Goal: Navigation & Orientation: Find specific page/section

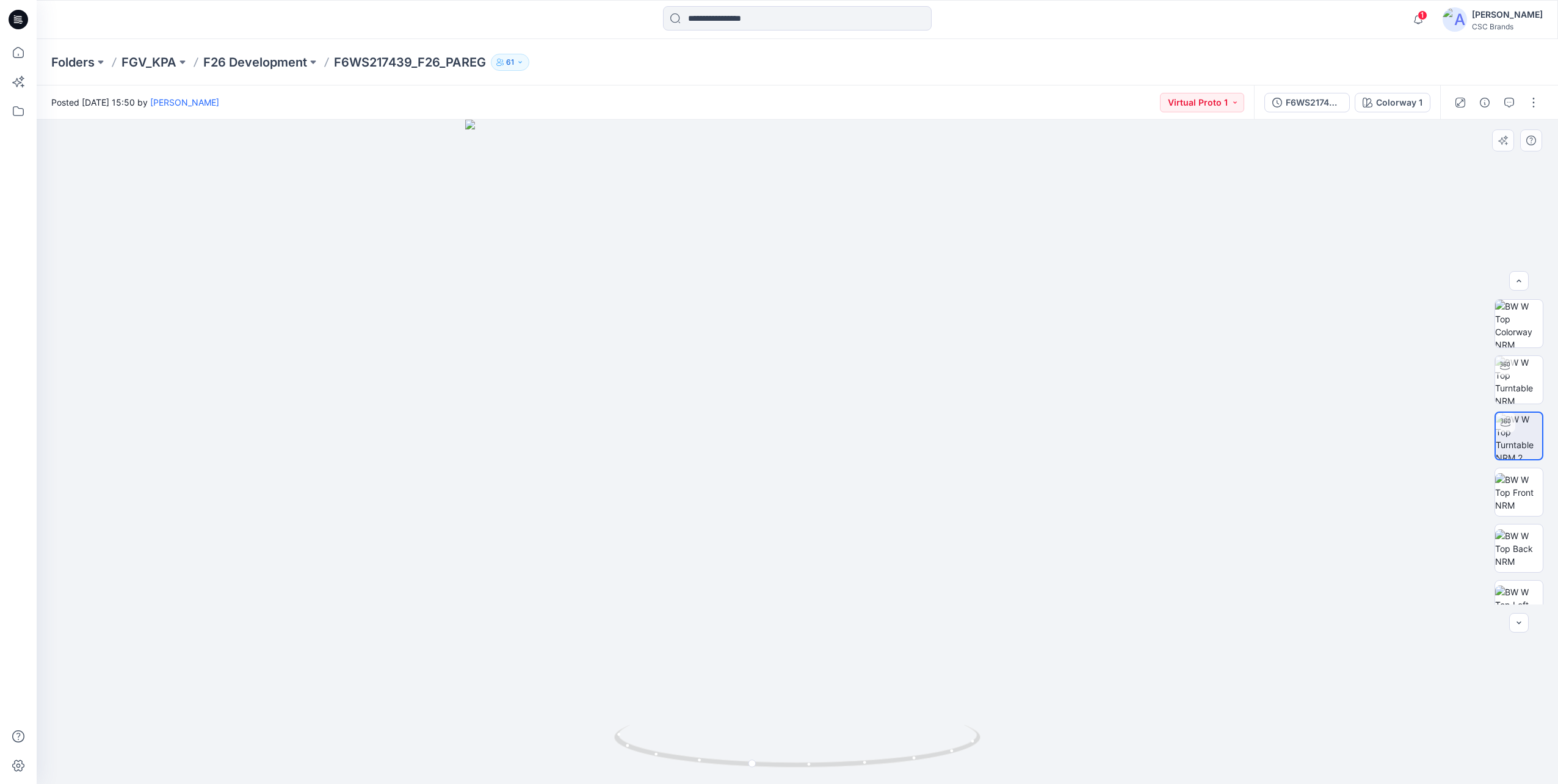
scroll to position [10, 0]
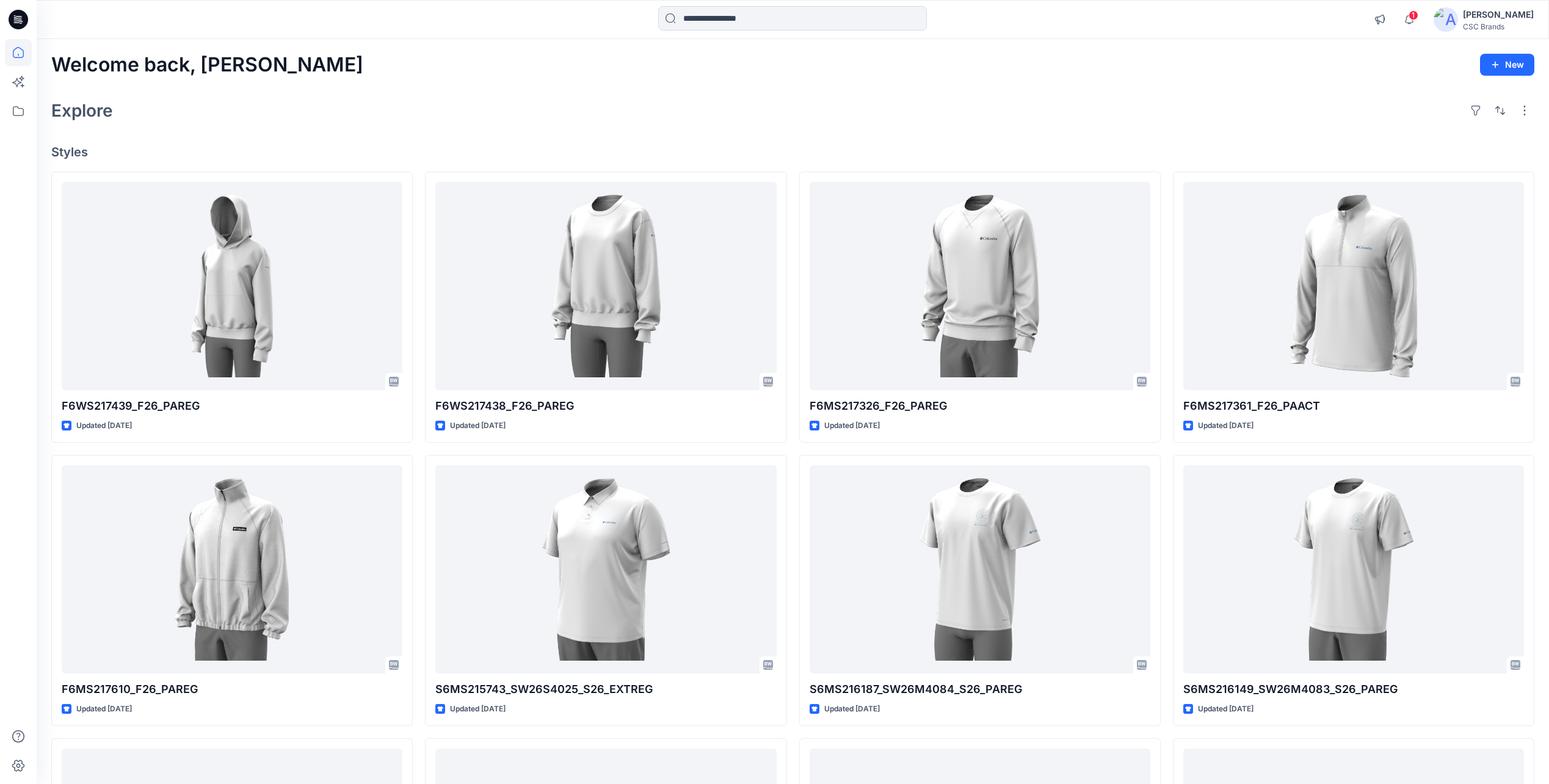
click at [888, 133] on div "Welcome back, [PERSON_NAME] New Explore Styles F6WS217439_F26_PAREG Updated [DA…" at bounding box center [792, 553] width 1512 height 1028
click at [1419, 16] on span "1" at bounding box center [1414, 15] width 10 height 10
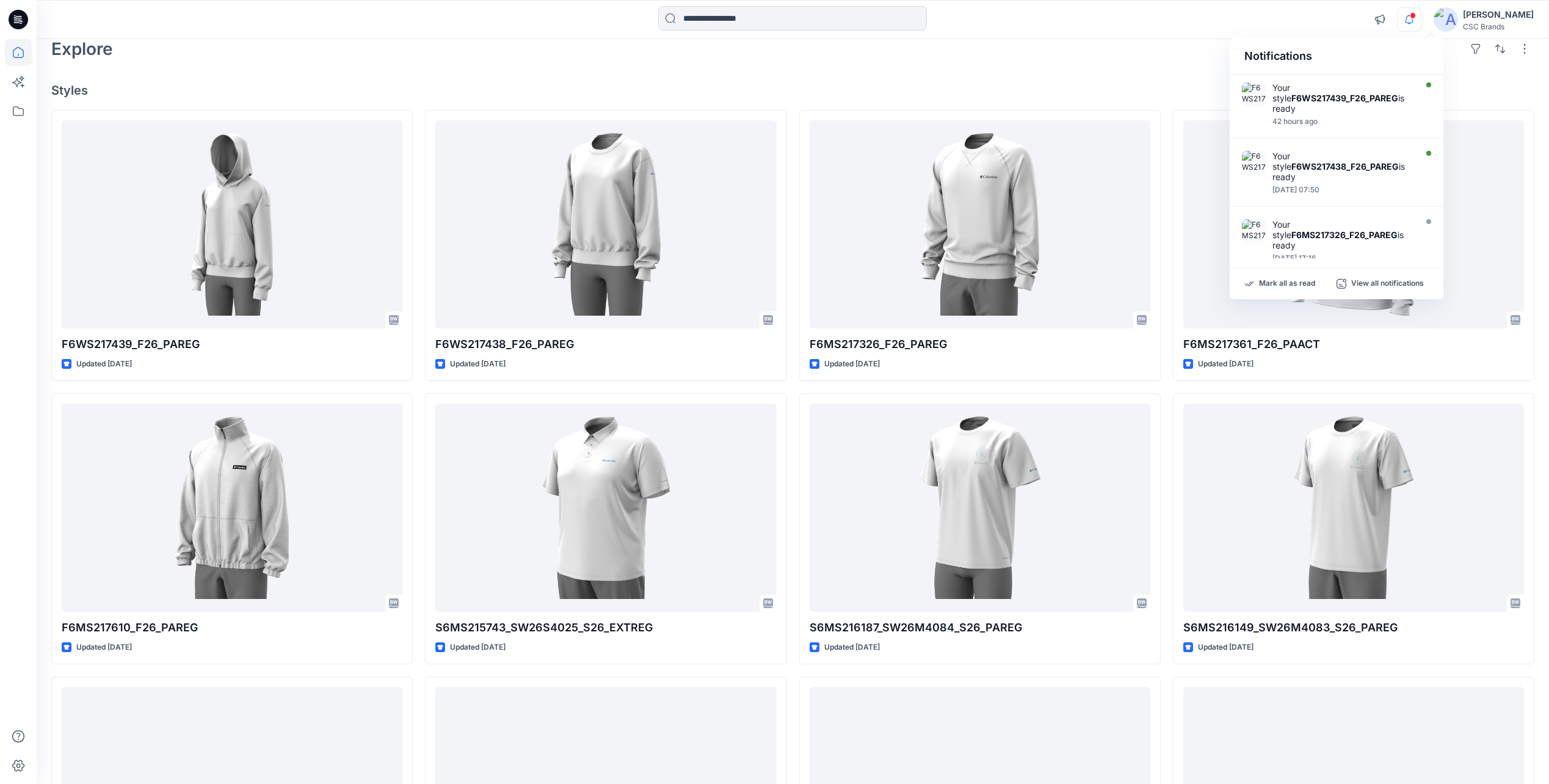
scroll to position [61, 0]
click at [1095, 72] on div "Welcome back, [PERSON_NAME] New Explore Styles F6WS217439_F26_PAREG Updated [DA…" at bounding box center [792, 492] width 1512 height 1028
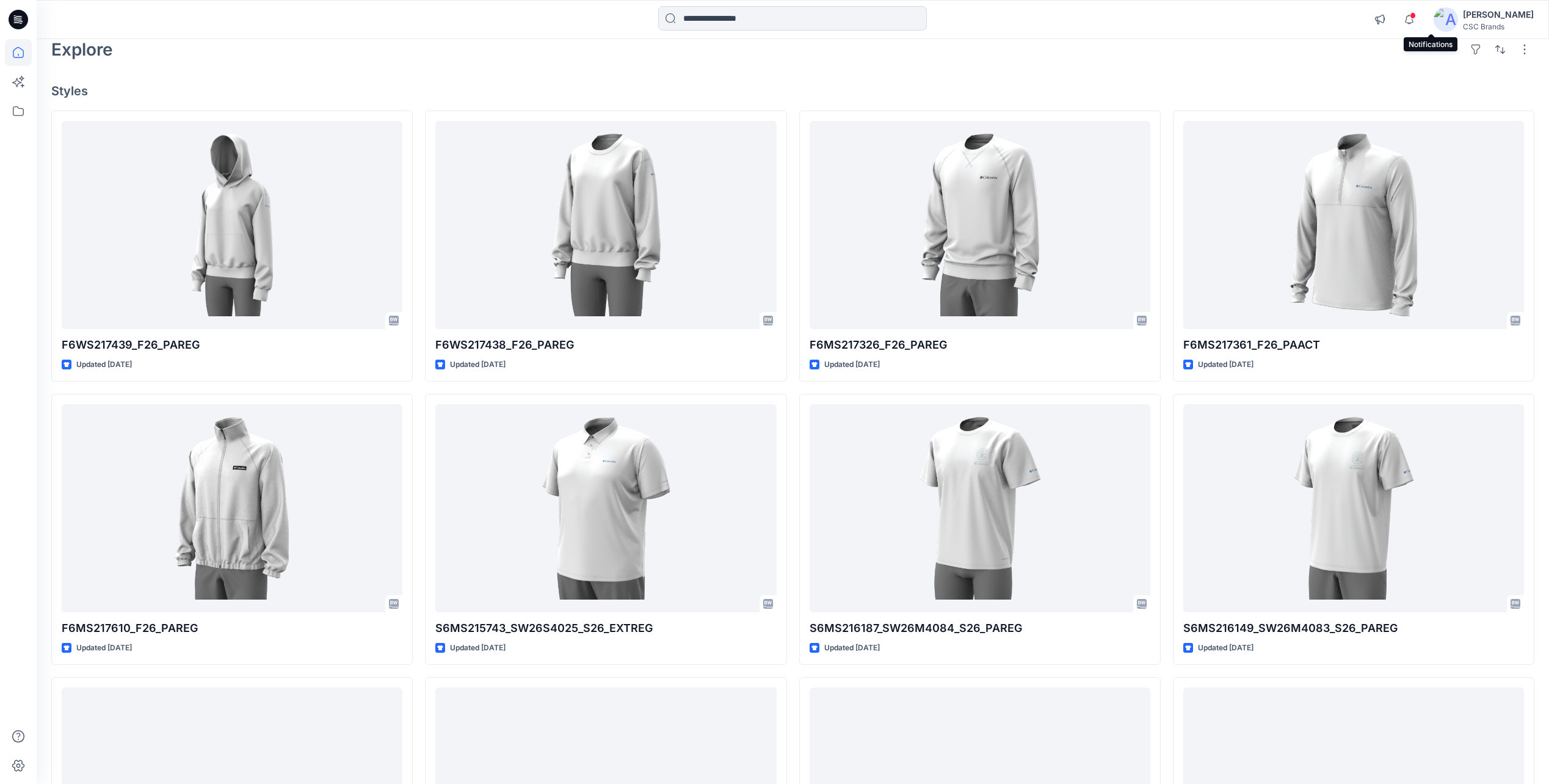
click at [1416, 14] on span at bounding box center [1412, 16] width 6 height 7
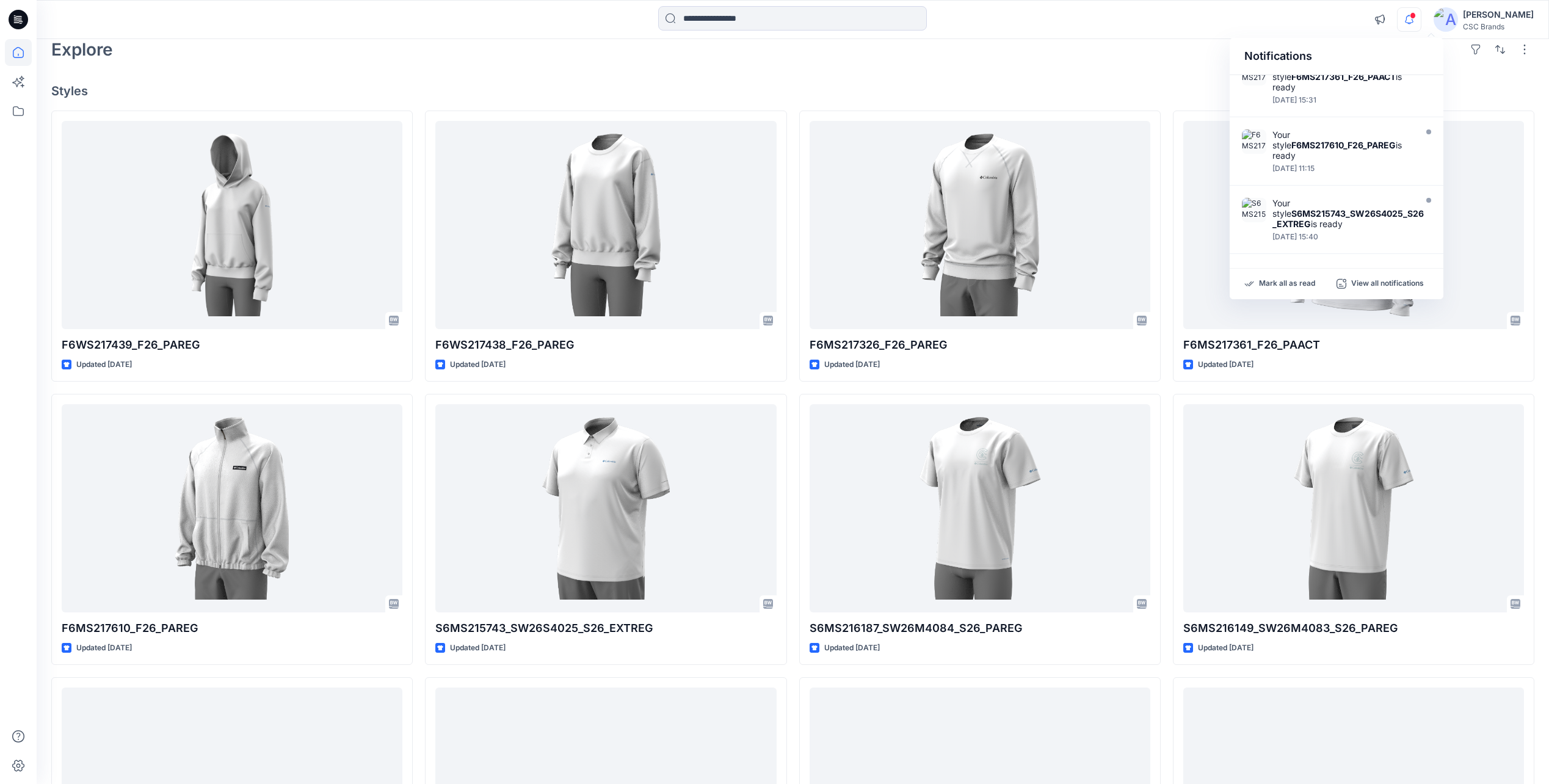
scroll to position [0, 0]
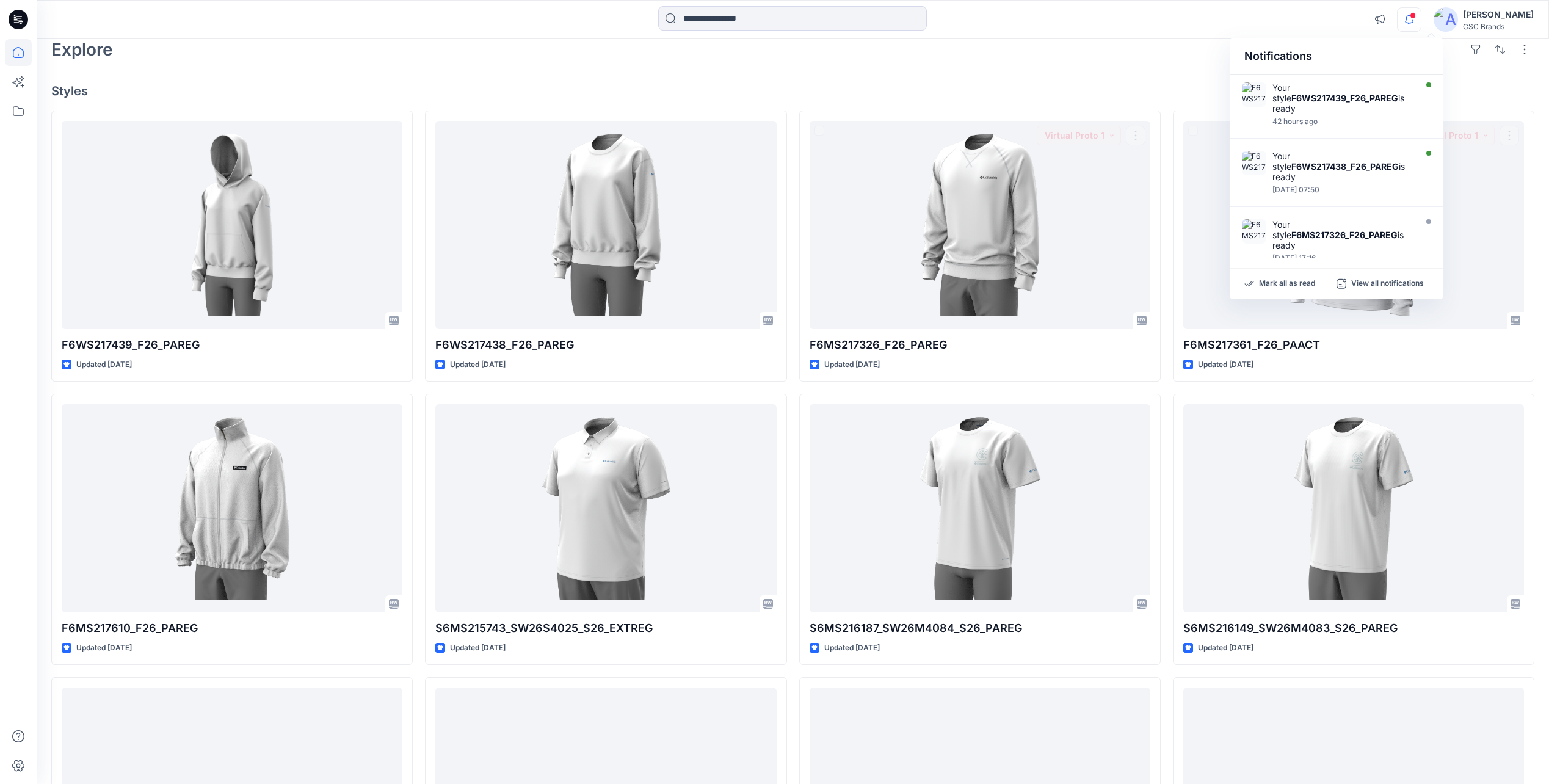
click at [1122, 88] on h4 "Styles" at bounding box center [792, 91] width 1483 height 15
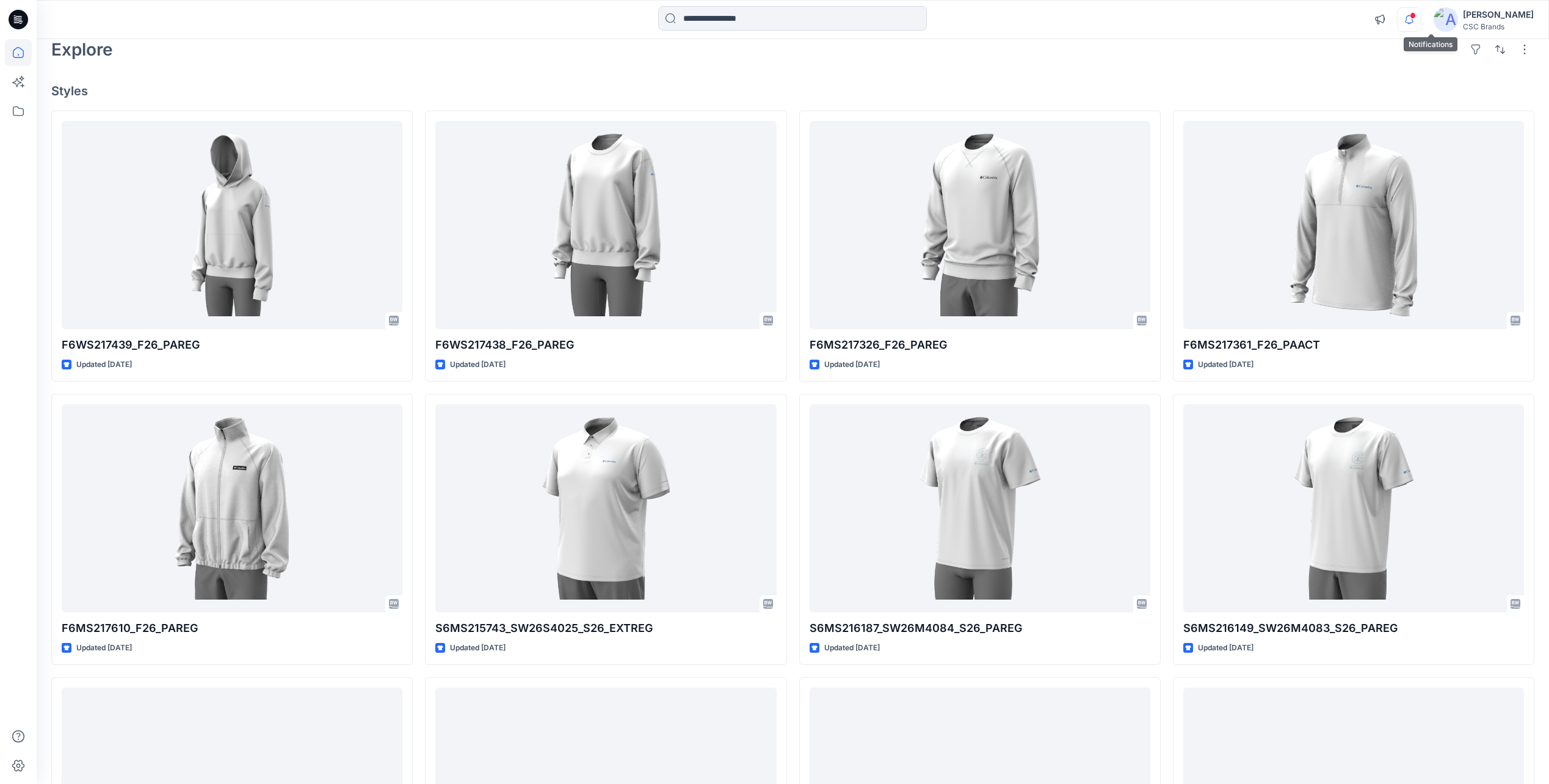
click at [1414, 22] on icon "button" at bounding box center [1409, 19] width 8 height 8
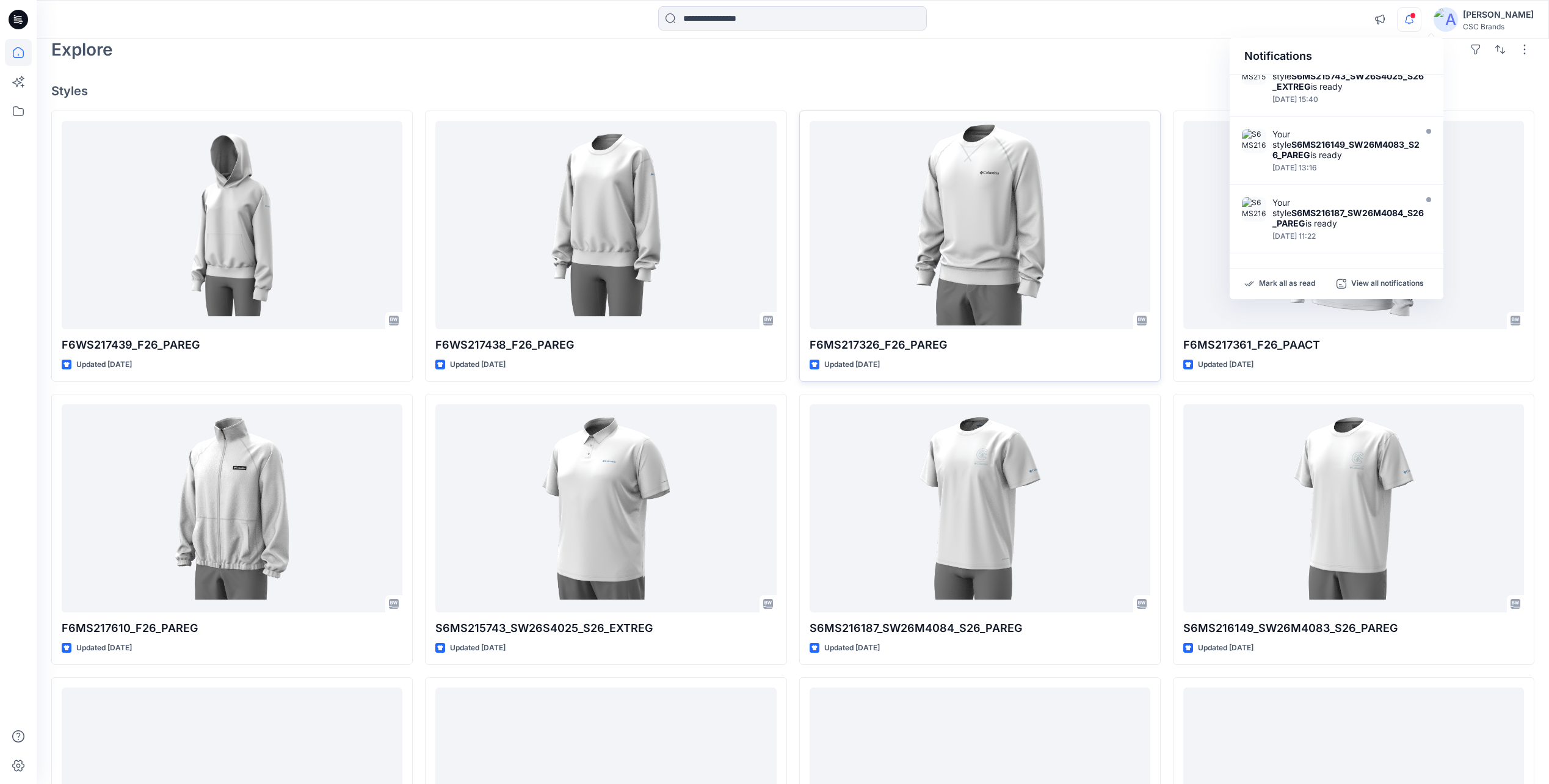
scroll to position [303, 0]
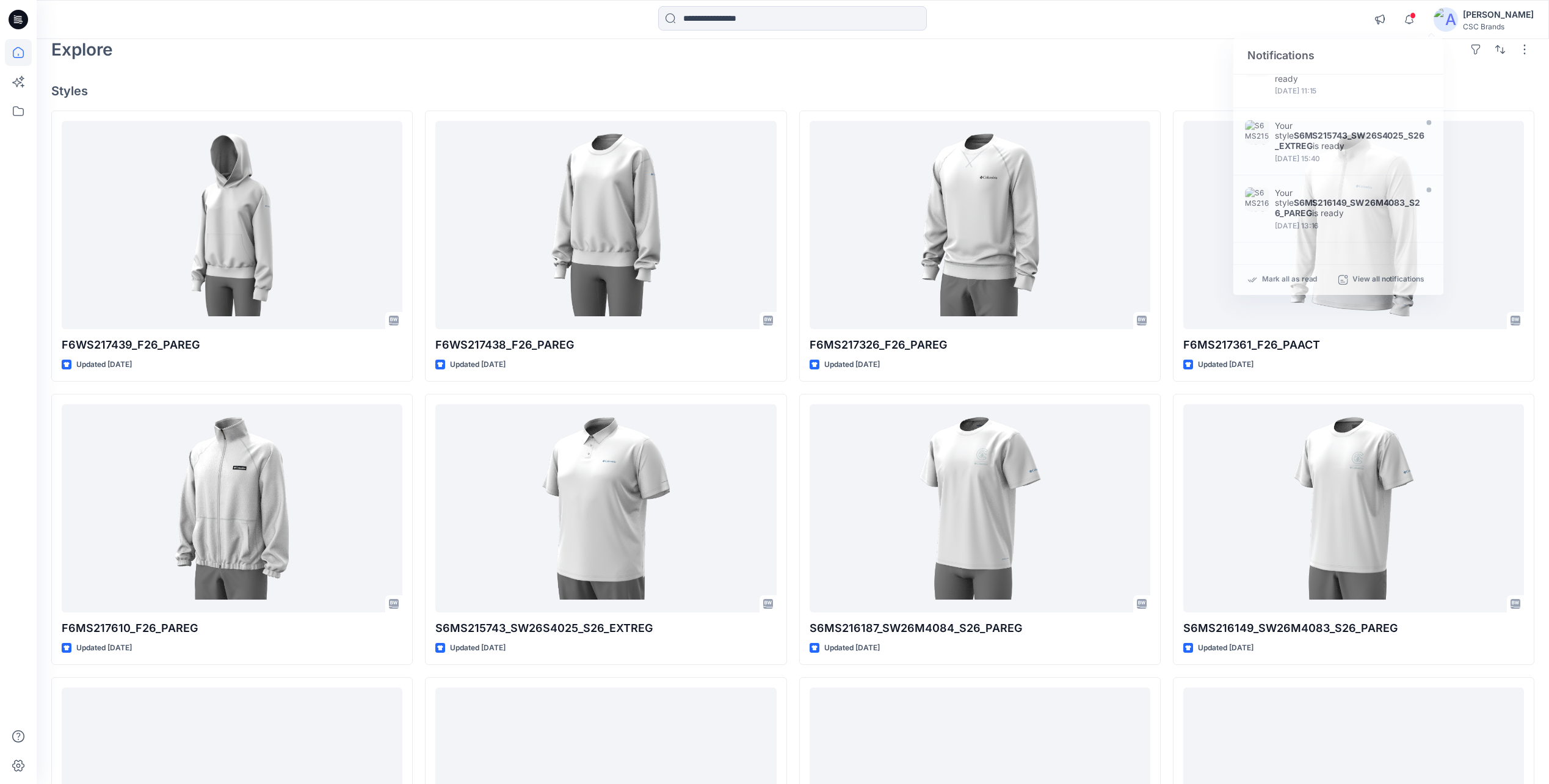
click at [1084, 56] on div "Explore" at bounding box center [792, 49] width 1483 height 29
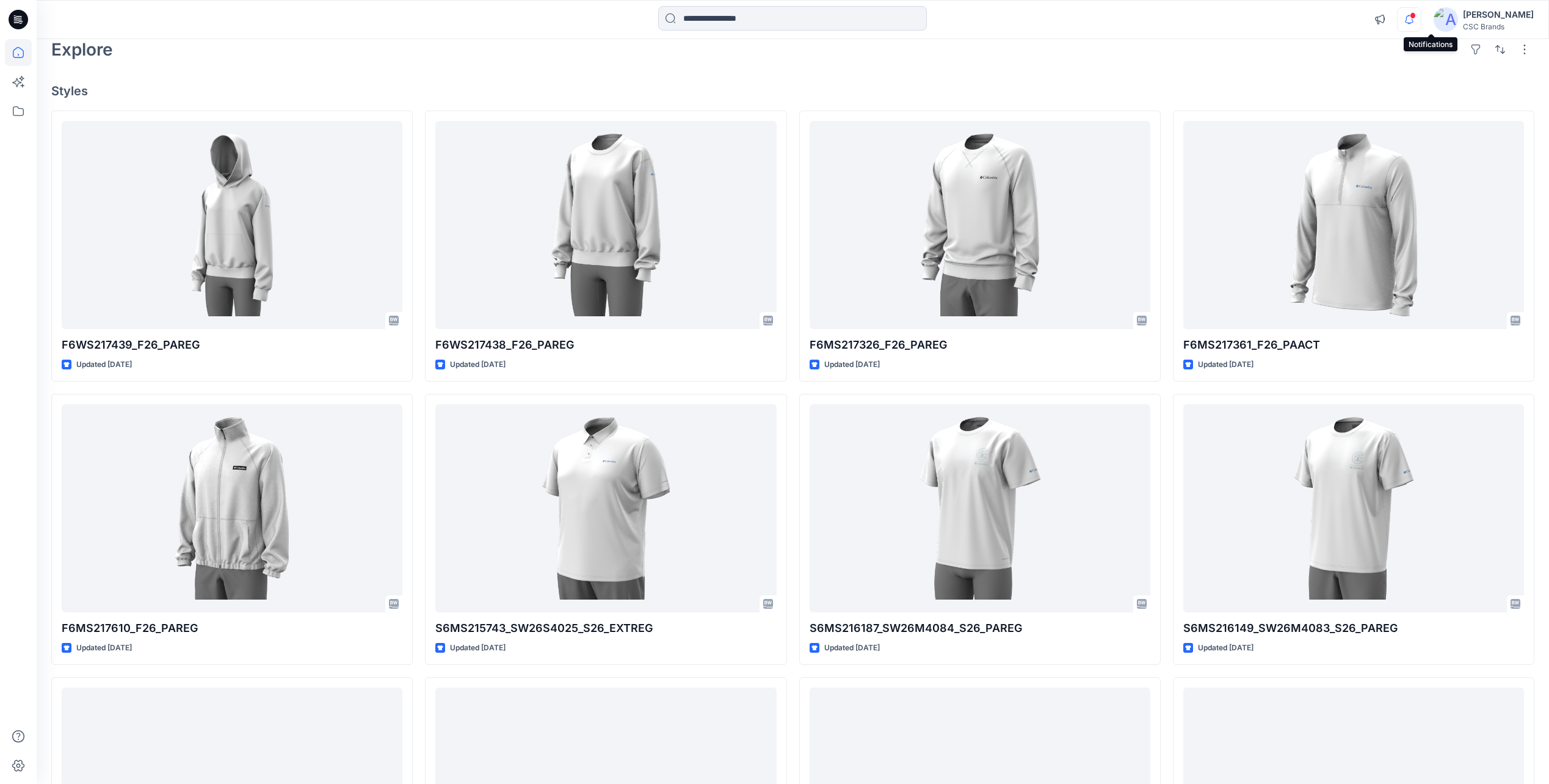
click at [1421, 23] on icon "button" at bounding box center [1410, 19] width 23 height 24
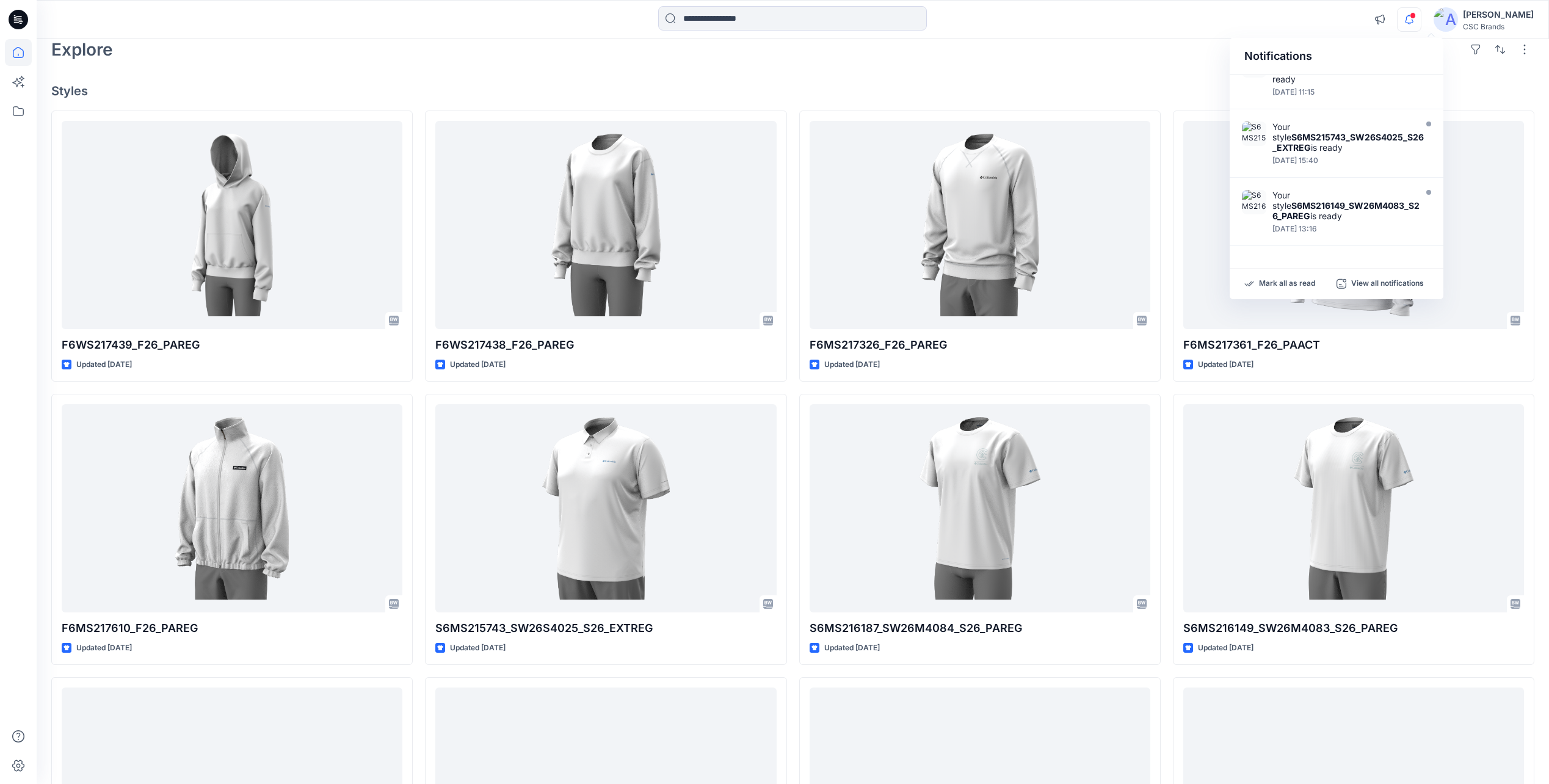
click at [1153, 58] on div "Explore" at bounding box center [792, 49] width 1483 height 29
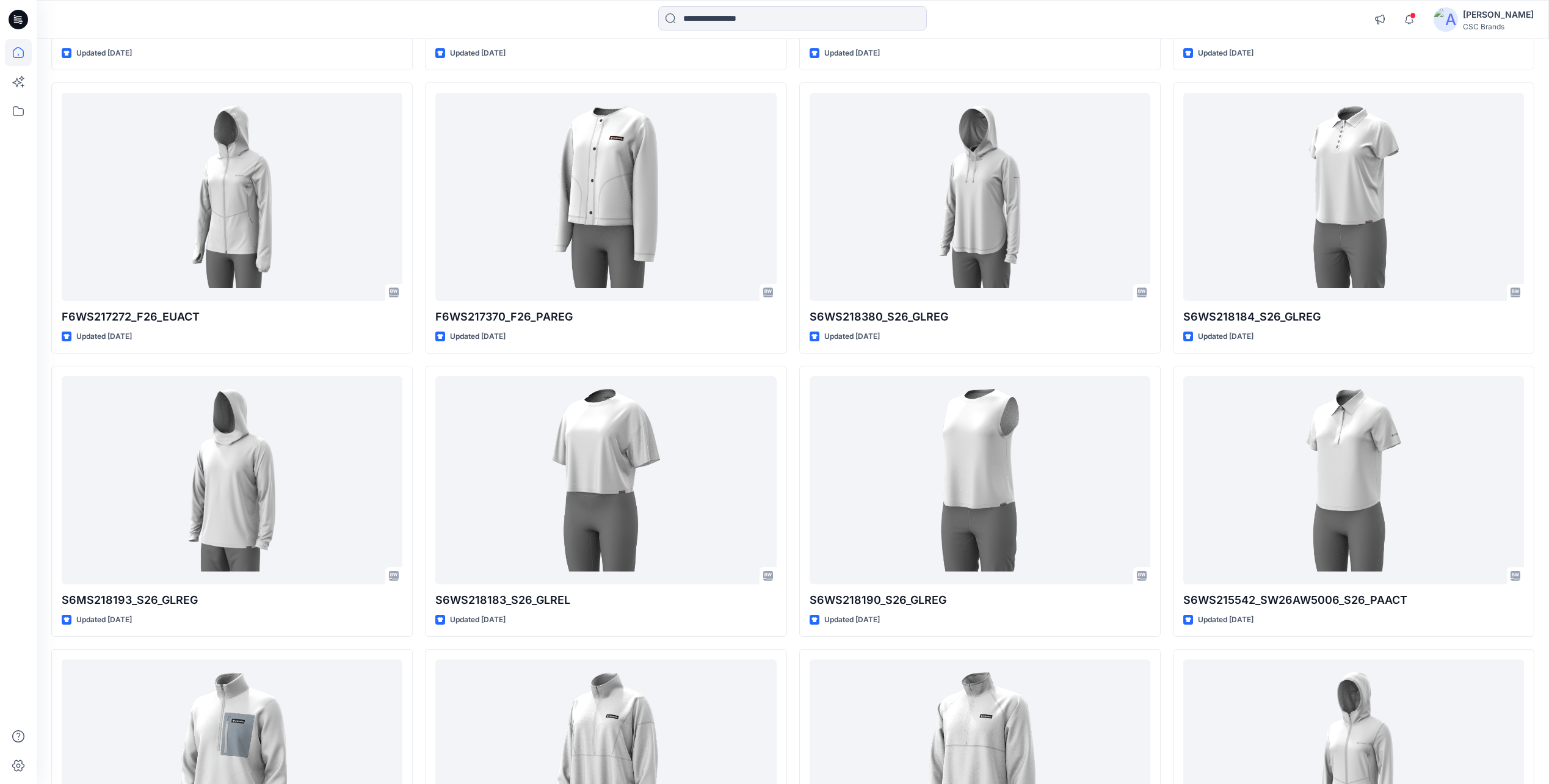
scroll to position [969, 0]
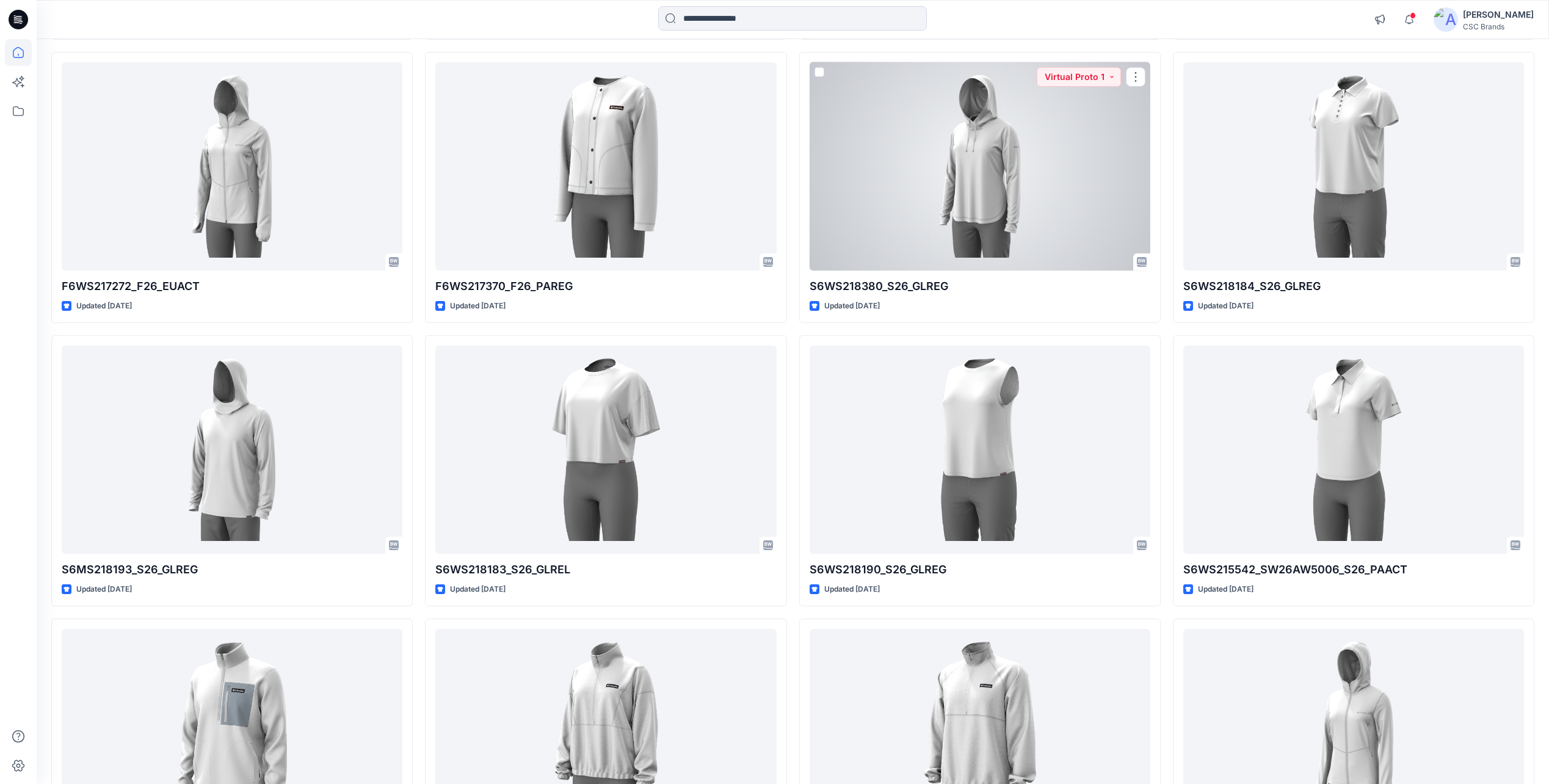
click at [1134, 3] on div "Notifications Your style F6WS217439_F26_PAREG is ready 42 hours ago Your style …" at bounding box center [792, 19] width 1512 height 39
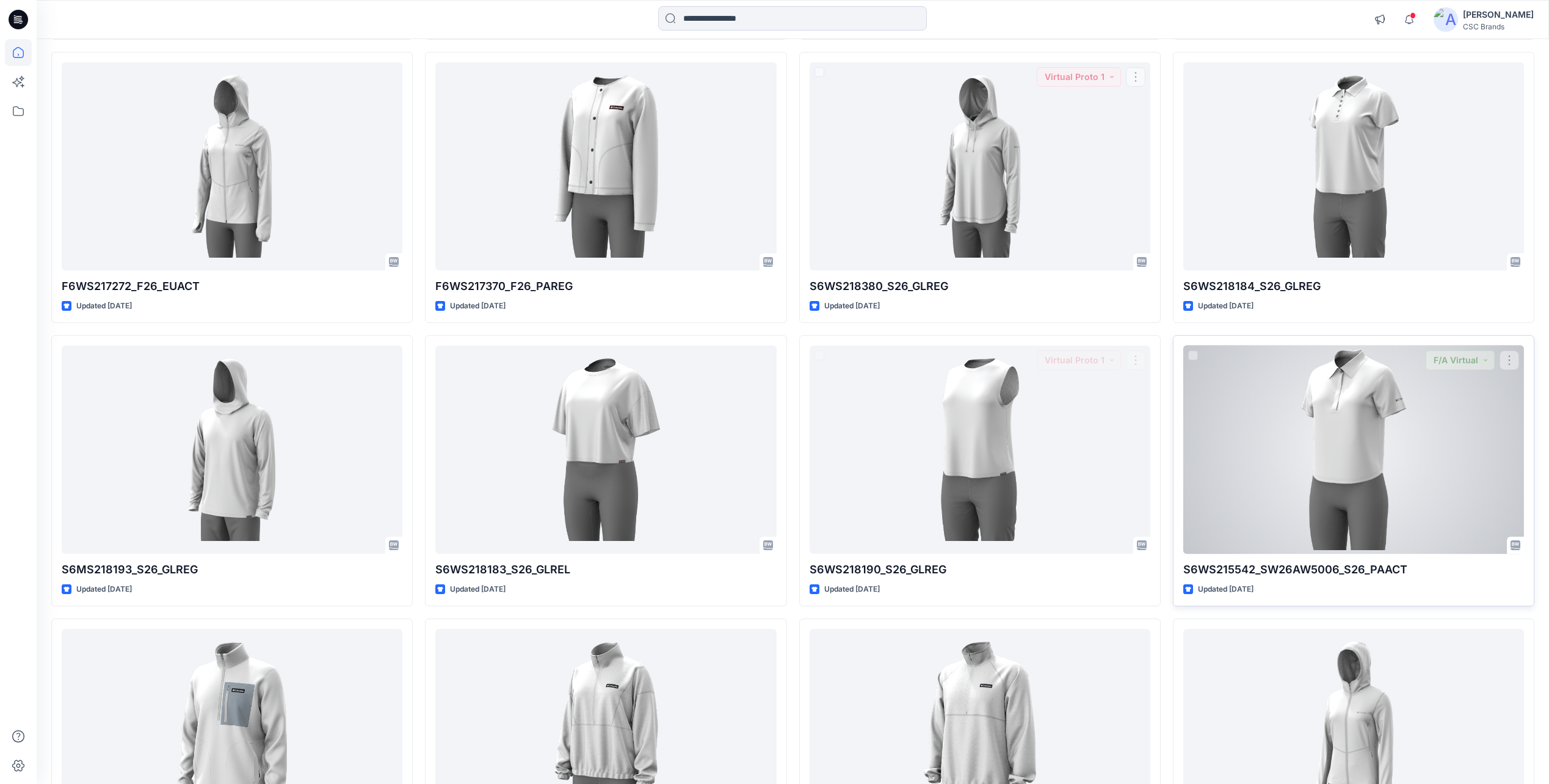
drag, startPoint x: 1185, startPoint y: 433, endPoint x: 1189, endPoint y: 424, distance: 9.8
click at [1186, 432] on div "S6WS215542_SW26AW5006_S26_PAACT Updated [DATE] F/A Virtual" at bounding box center [1353, 470] width 361 height 271
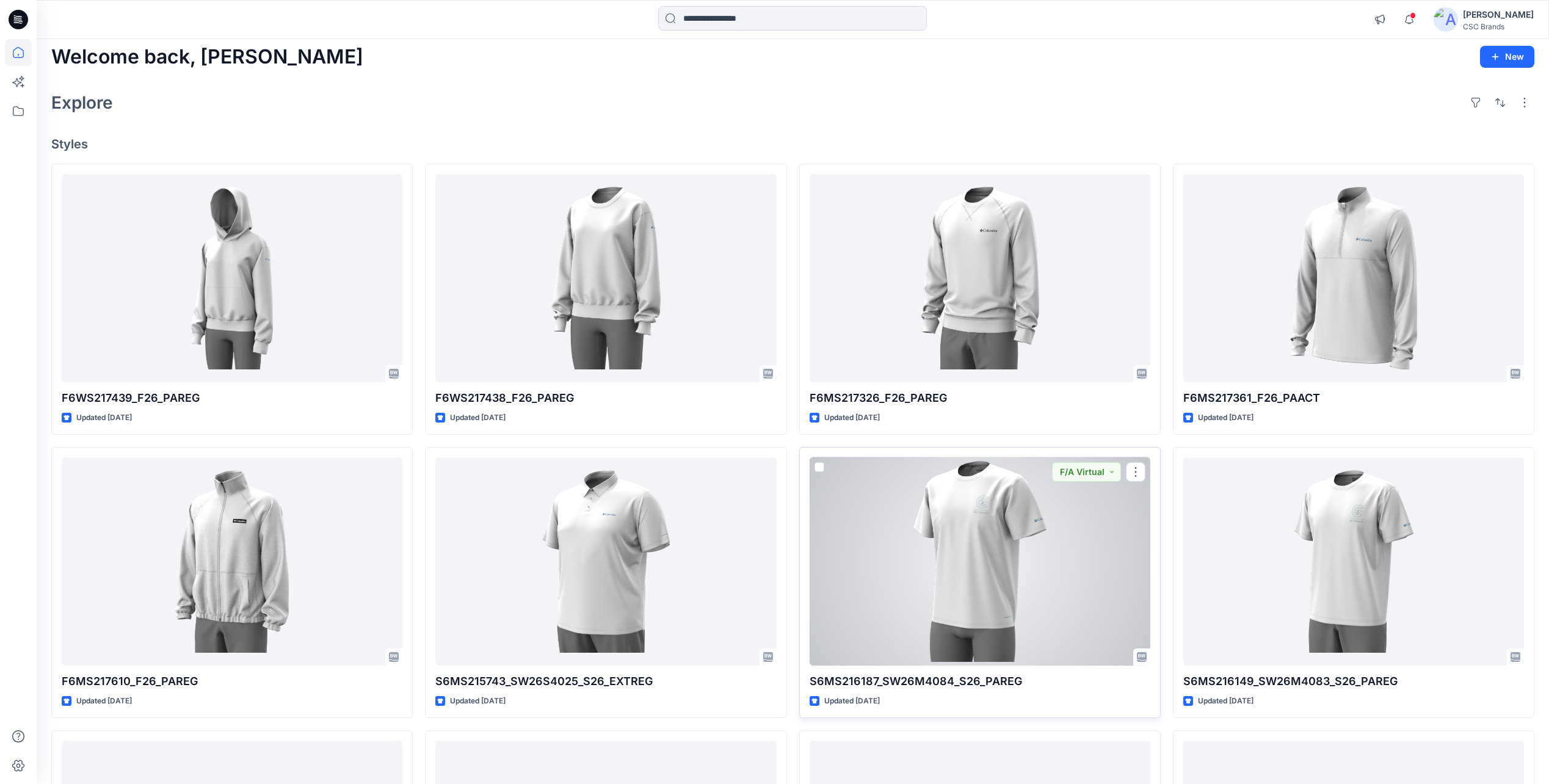
scroll to position [0, 0]
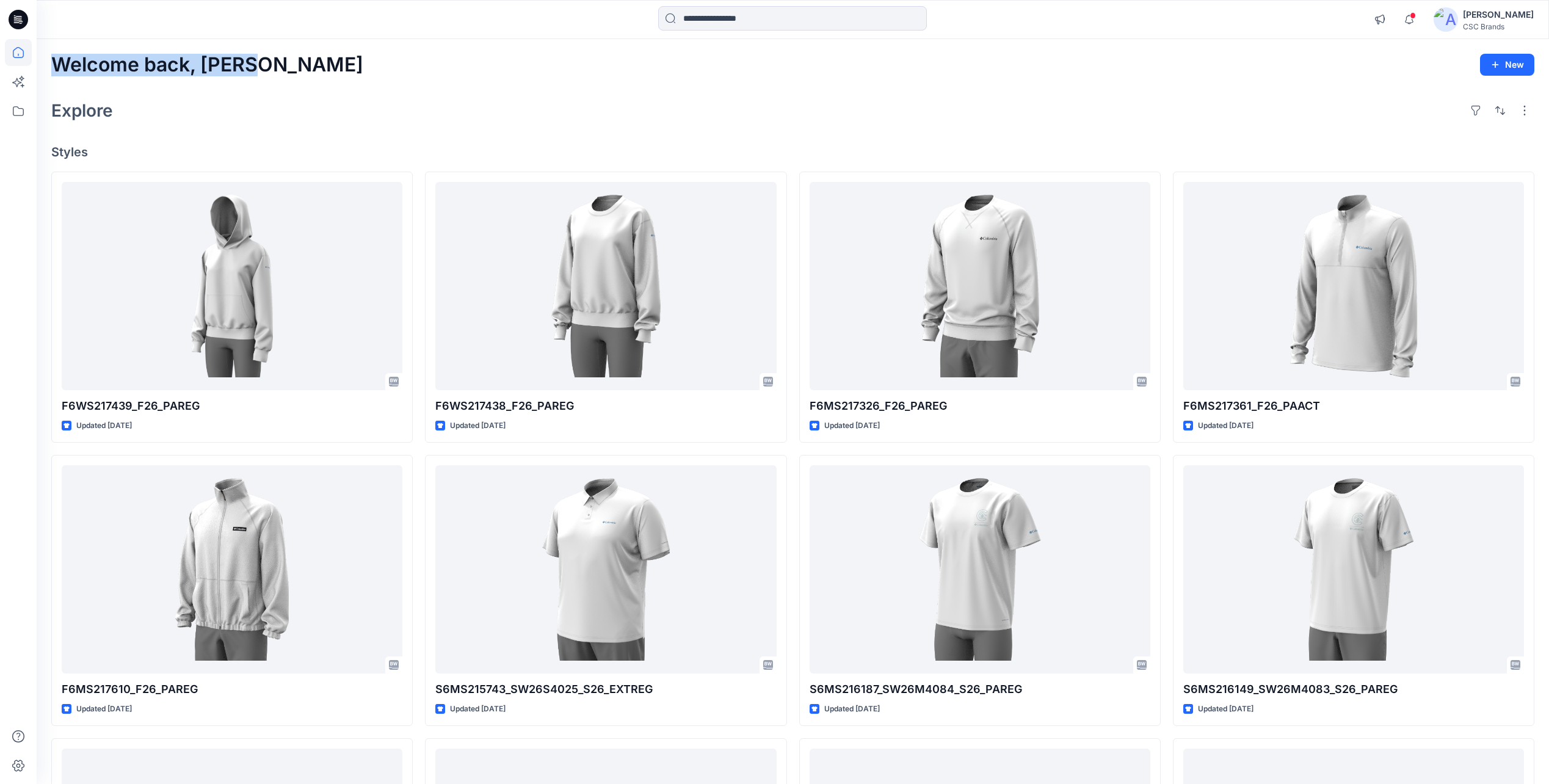
drag, startPoint x: 213, startPoint y: 76, endPoint x: 51, endPoint y: 75, distance: 162.0
click at [51, 75] on h2 "Welcome back, [PERSON_NAME]" at bounding box center [207, 64] width 312 height 23
click at [52, 74] on h2 "Welcome back, [PERSON_NAME]" at bounding box center [207, 64] width 312 height 23
drag, startPoint x: 50, startPoint y: 66, endPoint x: 310, endPoint y: 75, distance: 260.2
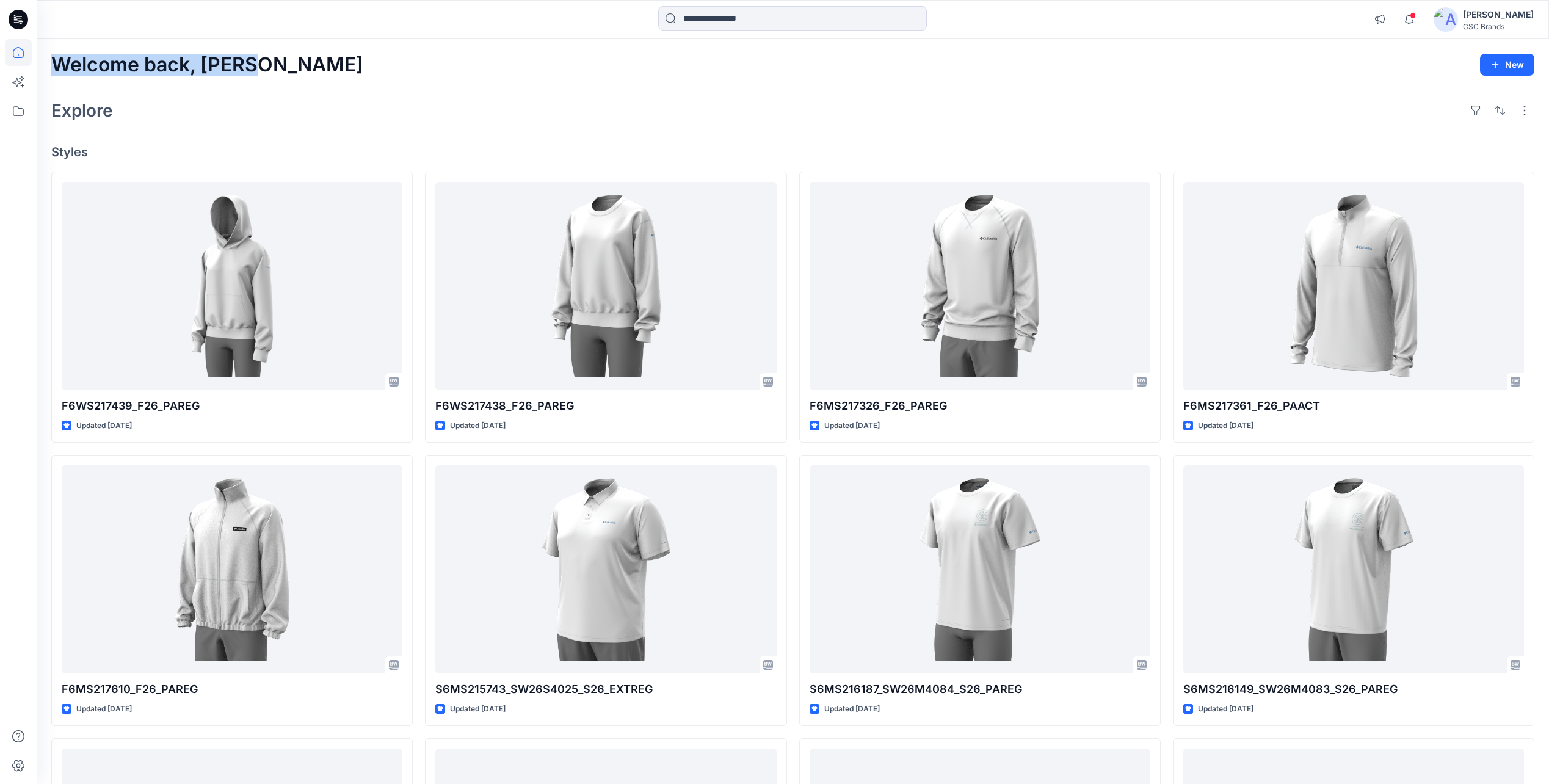
drag, startPoint x: 310, startPoint y: 75, endPoint x: 264, endPoint y: 77, distance: 46.0
drag, startPoint x: 53, startPoint y: 63, endPoint x: 252, endPoint y: 69, distance: 199.1
click at [252, 69] on h2 "Welcome back, [PERSON_NAME]" at bounding box center [207, 64] width 312 height 23
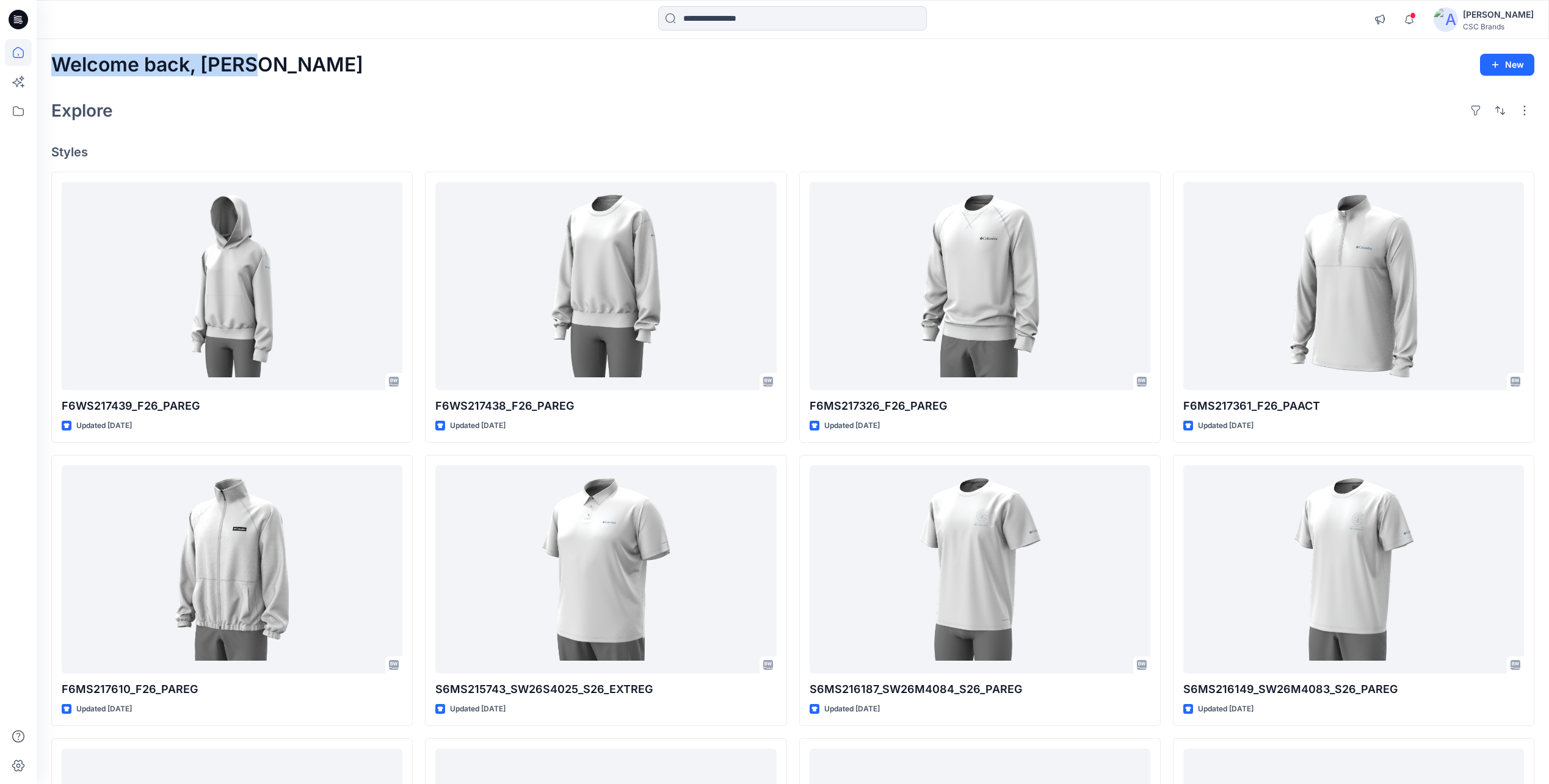
click at [252, 72] on h2 "Welcome back, [PERSON_NAME]" at bounding box center [207, 64] width 312 height 23
drag, startPoint x: 251, startPoint y: 71, endPoint x: 90, endPoint y: 76, distance: 161.1
click at [90, 76] on h2 "Welcome back, [PERSON_NAME]" at bounding box center [207, 64] width 312 height 23
click at [89, 76] on h2 "Welcome back, [PERSON_NAME]" at bounding box center [207, 64] width 312 height 23
drag, startPoint x: 58, startPoint y: 68, endPoint x: 264, endPoint y: 68, distance: 206.0
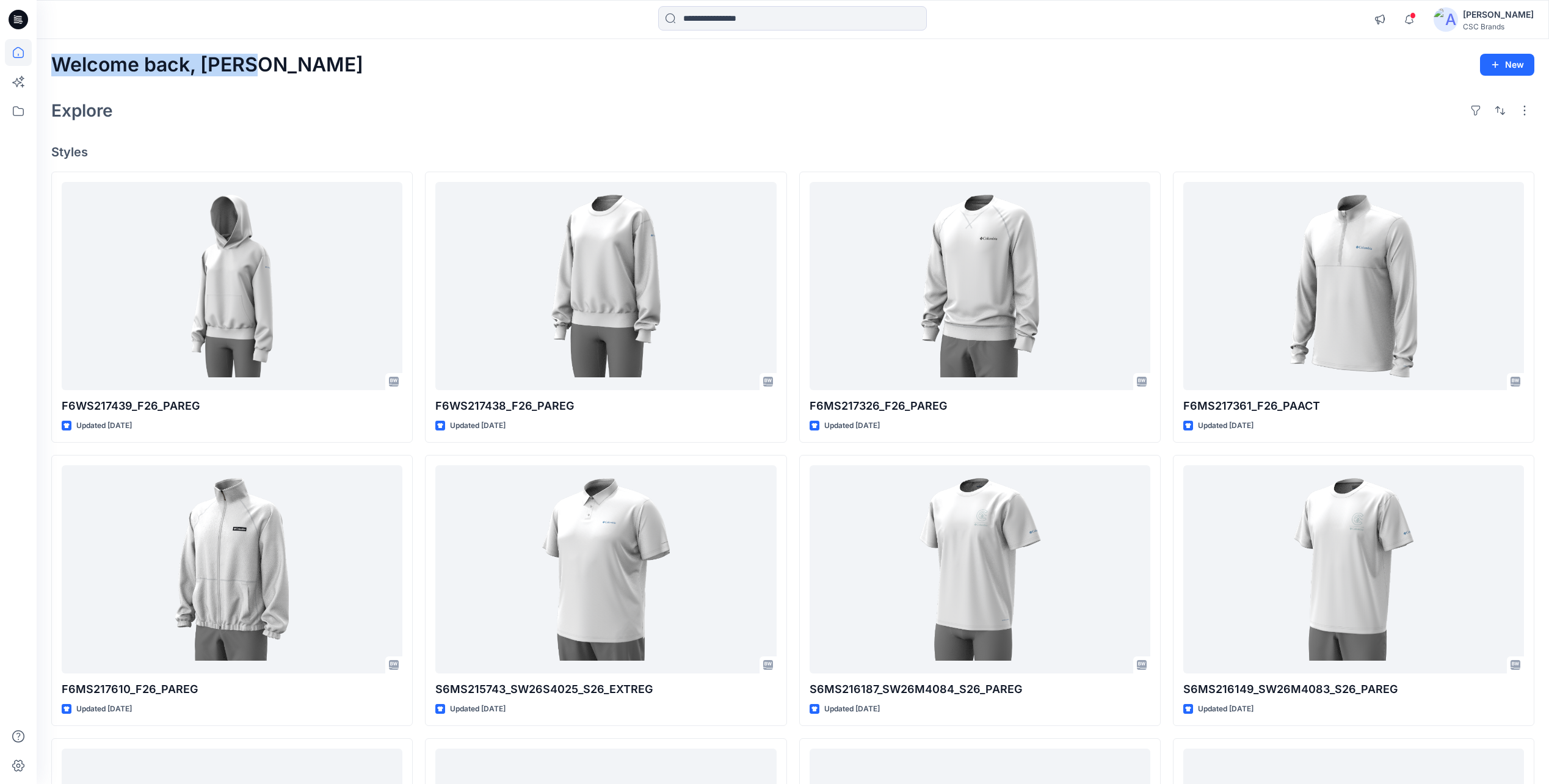
click at [264, 68] on div "Welcome back, Mijan New" at bounding box center [792, 64] width 1483 height 23
click at [265, 69] on div "Welcome back, Mijan New" at bounding box center [792, 64] width 1483 height 23
click at [252, 68] on h2 "Welcome back, [PERSON_NAME]" at bounding box center [207, 64] width 312 height 23
drag, startPoint x: 249, startPoint y: 67, endPoint x: 59, endPoint y: 77, distance: 190.3
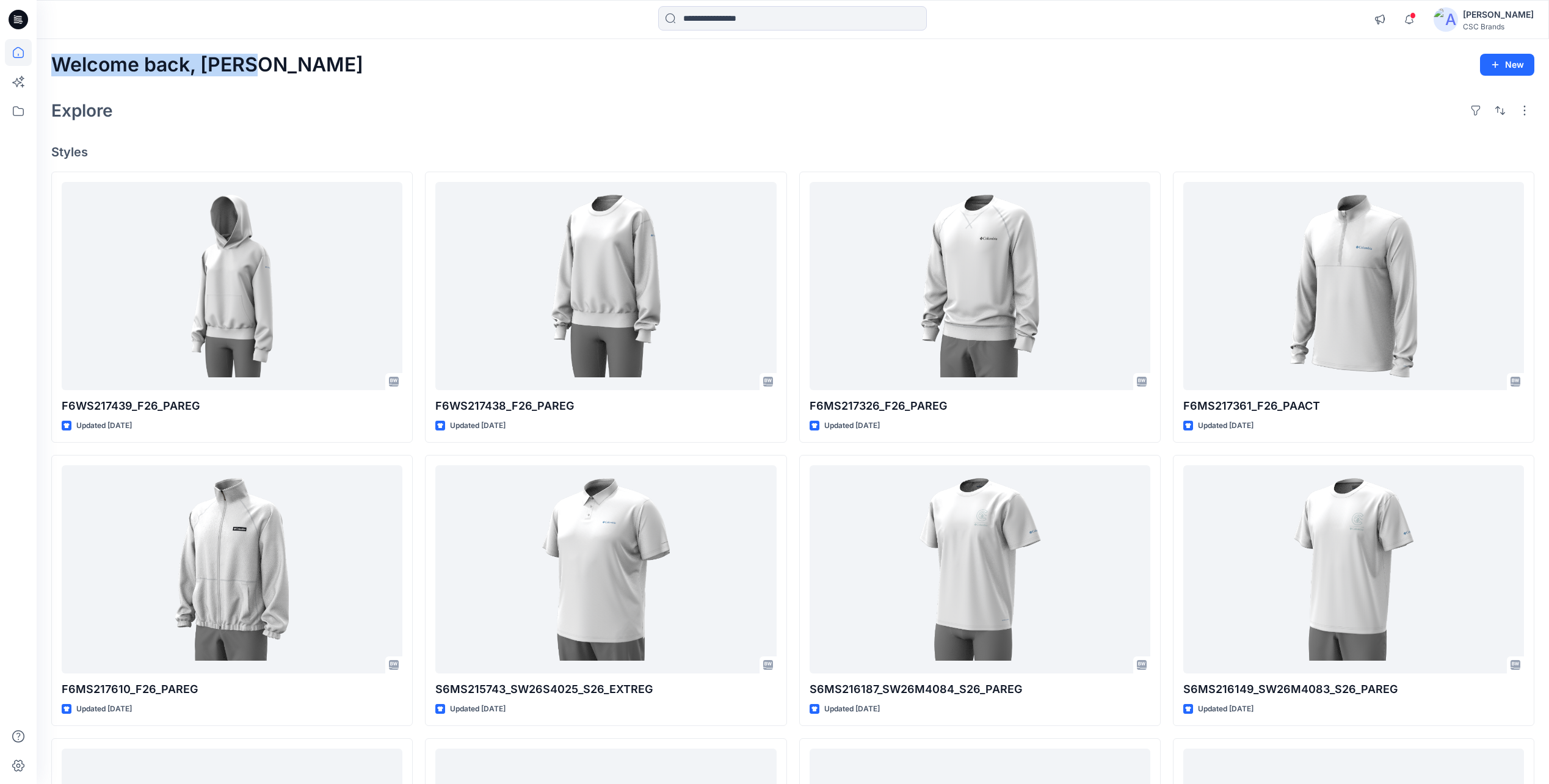
click at [646, 115] on div "Explore" at bounding box center [792, 110] width 1483 height 29
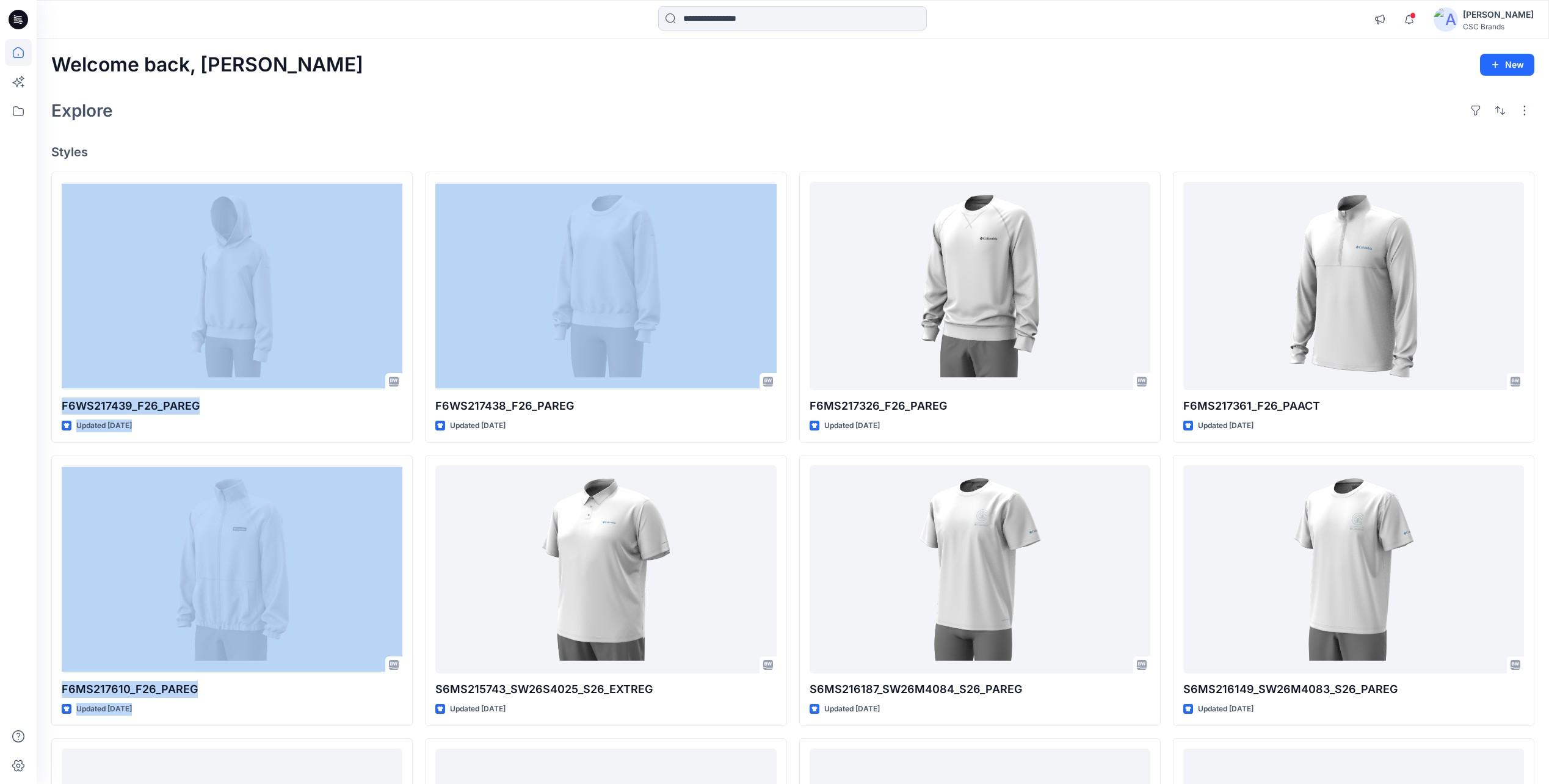
drag, startPoint x: 797, startPoint y: 147, endPoint x: 792, endPoint y: 356, distance: 209.1
drag, startPoint x: 791, startPoint y: 119, endPoint x: 790, endPoint y: 337, distance: 218.0
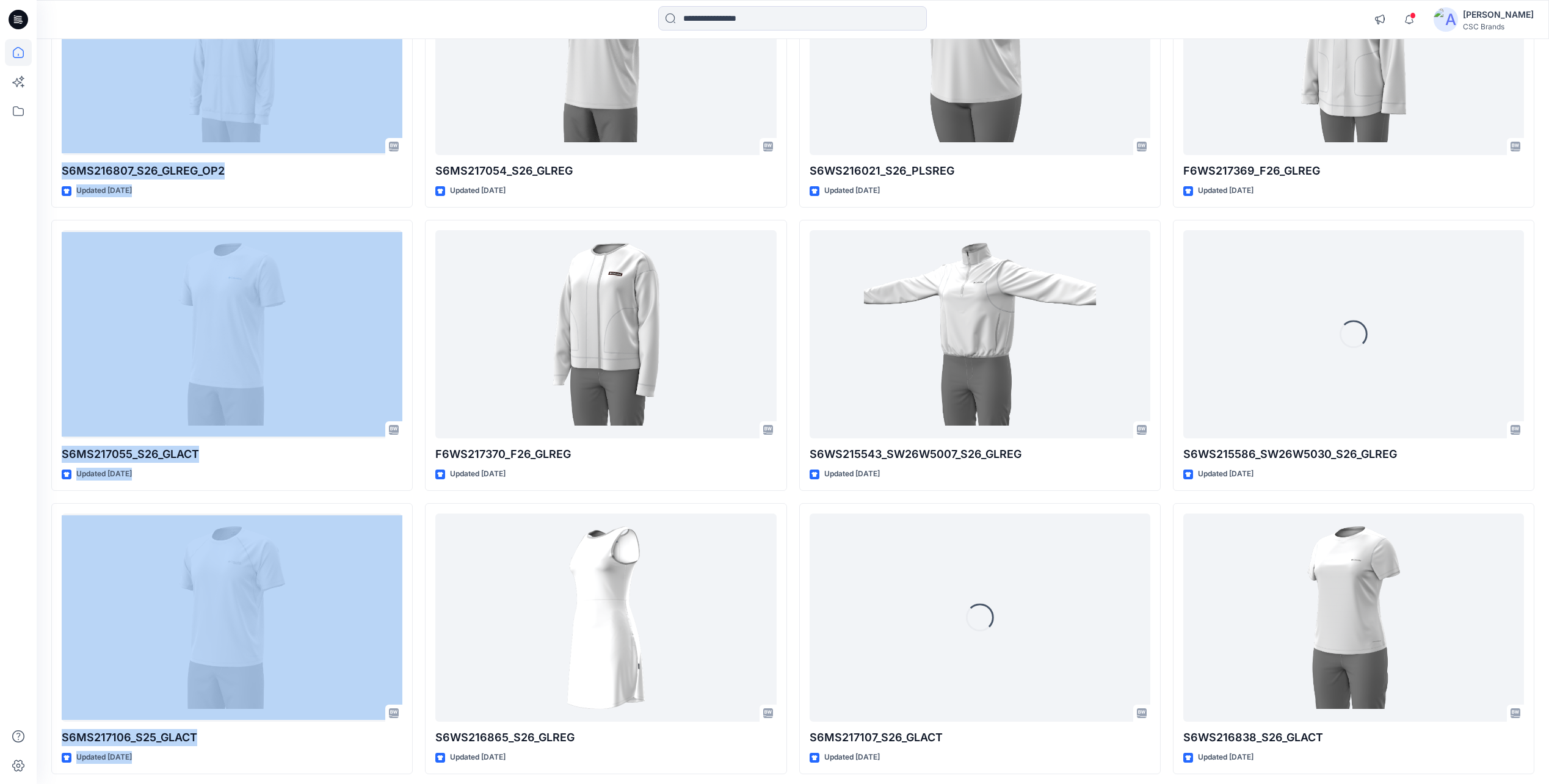
scroll to position [5933, 0]
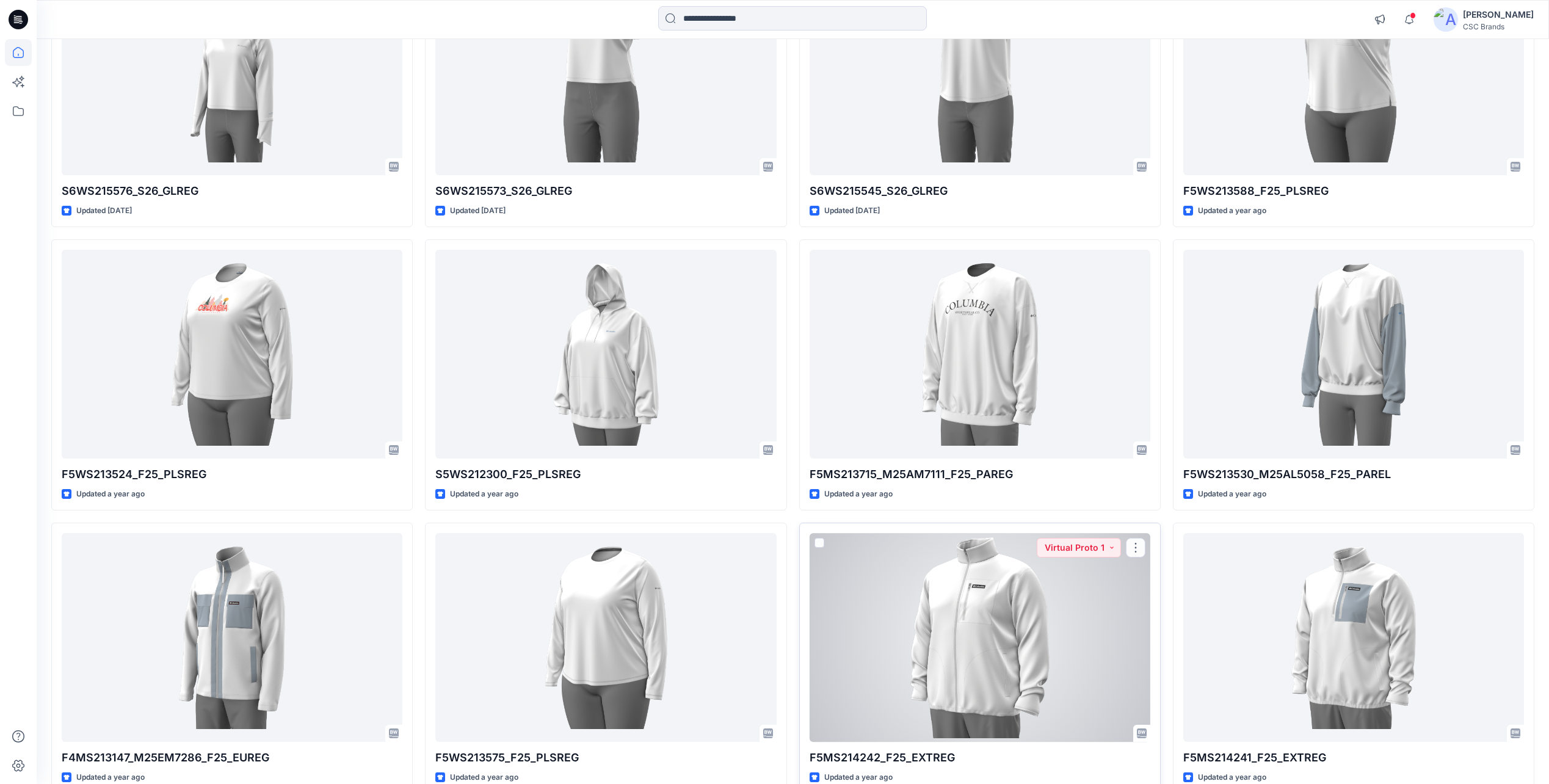
scroll to position [15582, 0]
